Goal: Book appointment/travel/reservation

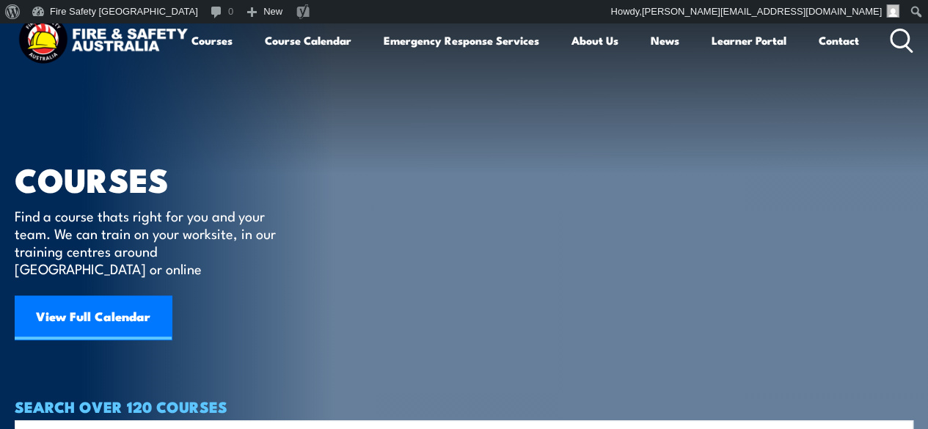
click at [91, 296] on link "View Full Calendar" at bounding box center [93, 318] width 157 height 44
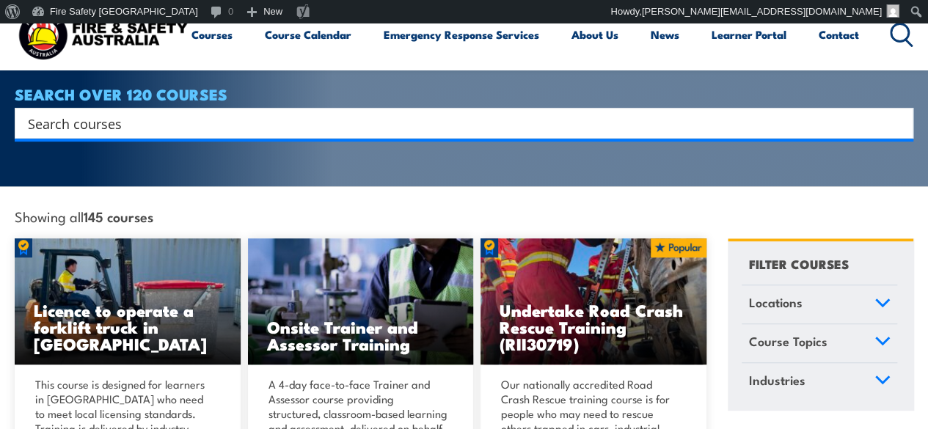
scroll to position [440, 0]
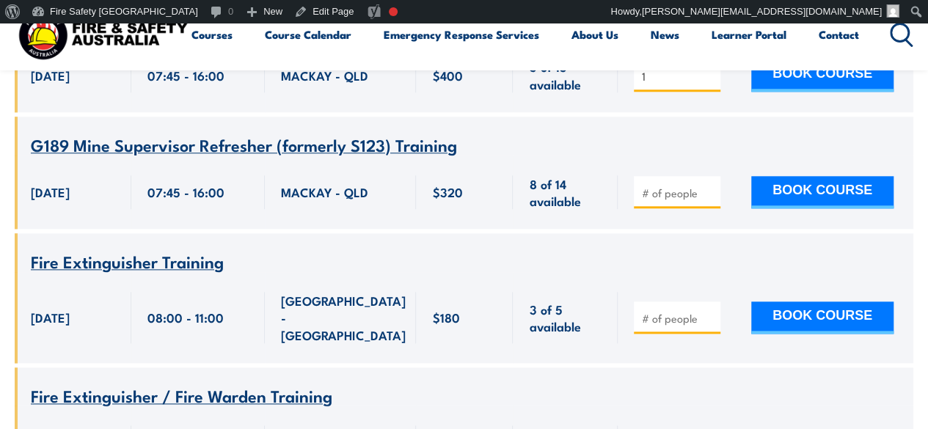
scroll to position [807, 0]
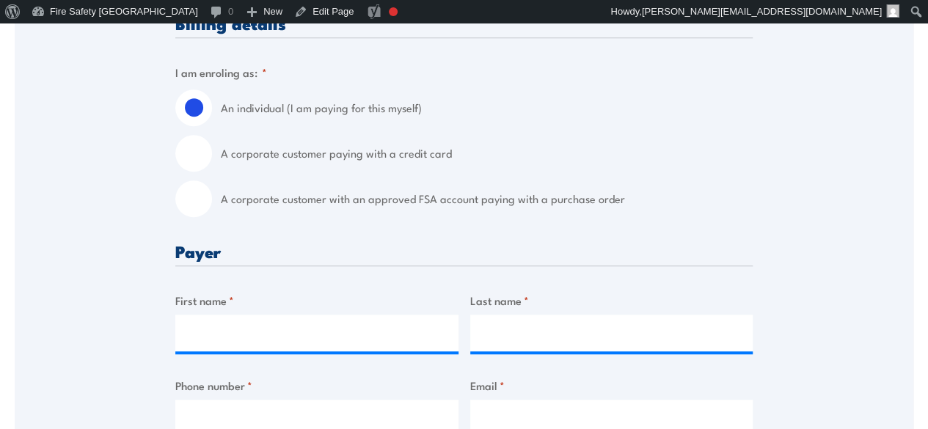
scroll to position [440, 0]
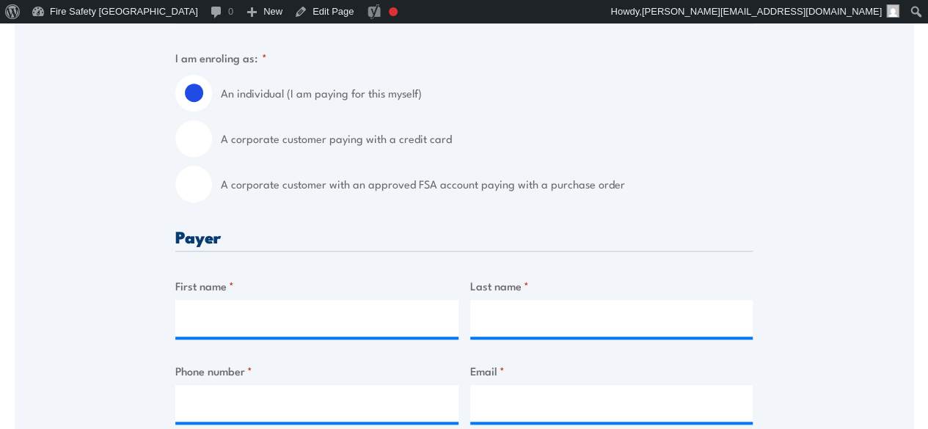
click at [199, 175] on input "A corporate customer with an approved FSA account paying with a purchase order" at bounding box center [193, 184] width 37 height 37
radio input "true"
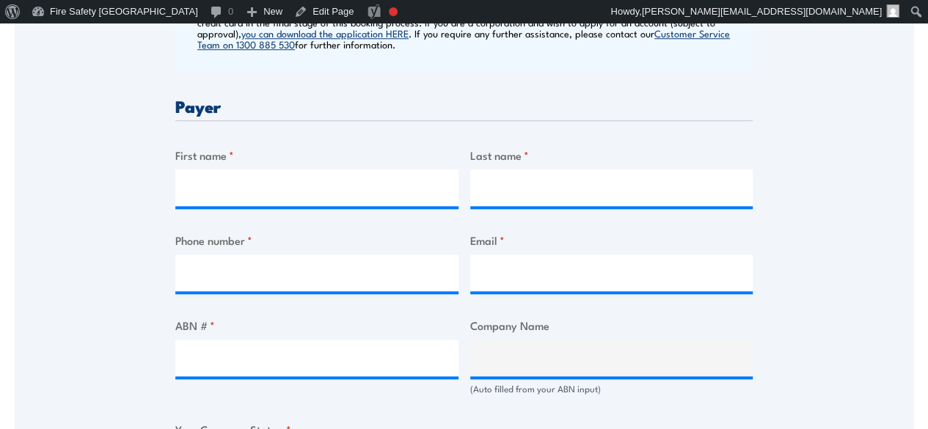
scroll to position [734, 0]
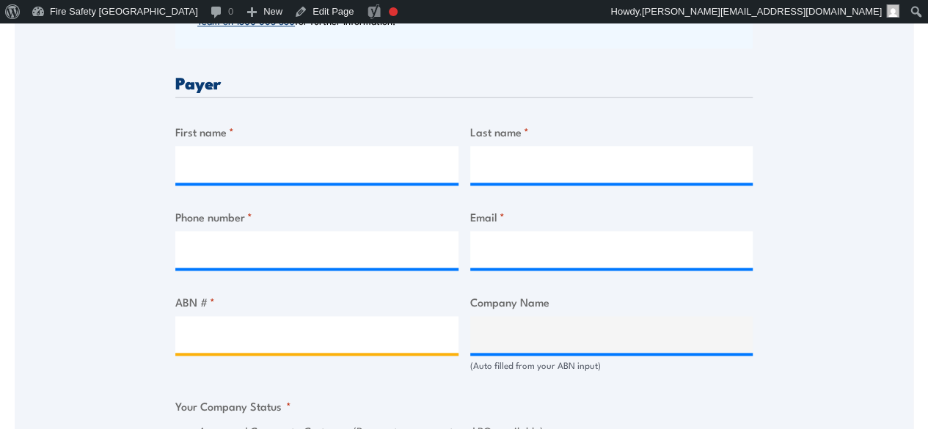
click at [293, 324] on input "ABN # *" at bounding box center [316, 334] width 283 height 37
type input "29006972381"
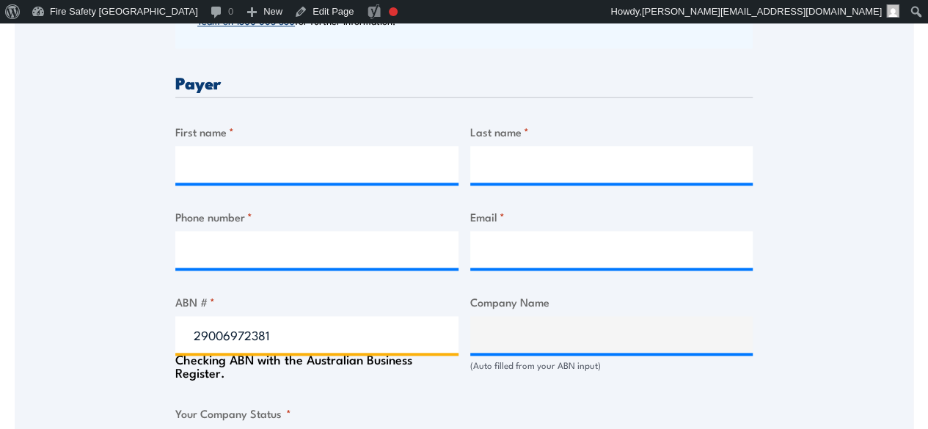
type input "PFD FOOD SERVICES PTY LTD"
radio input "true"
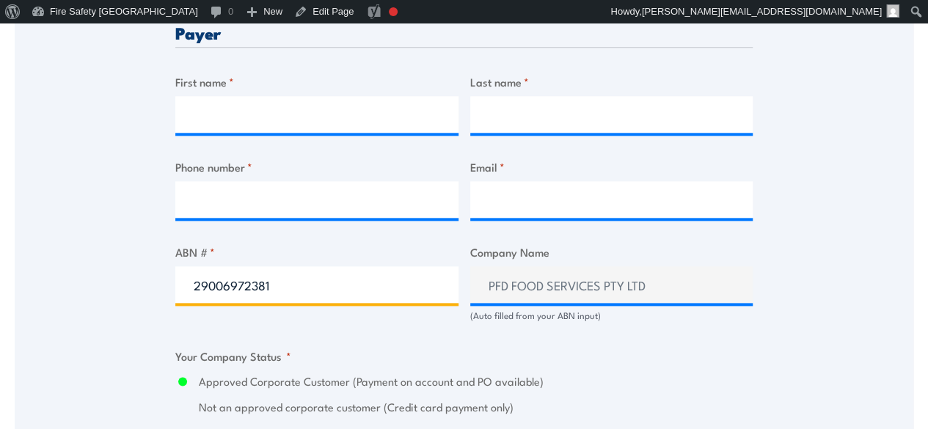
scroll to position [807, 0]
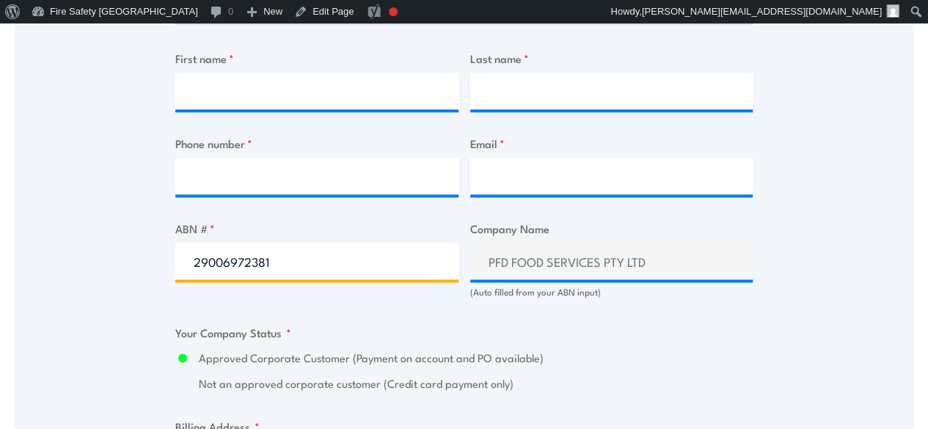
type input "29006972381"
